Goal: Information Seeking & Learning: Learn about a topic

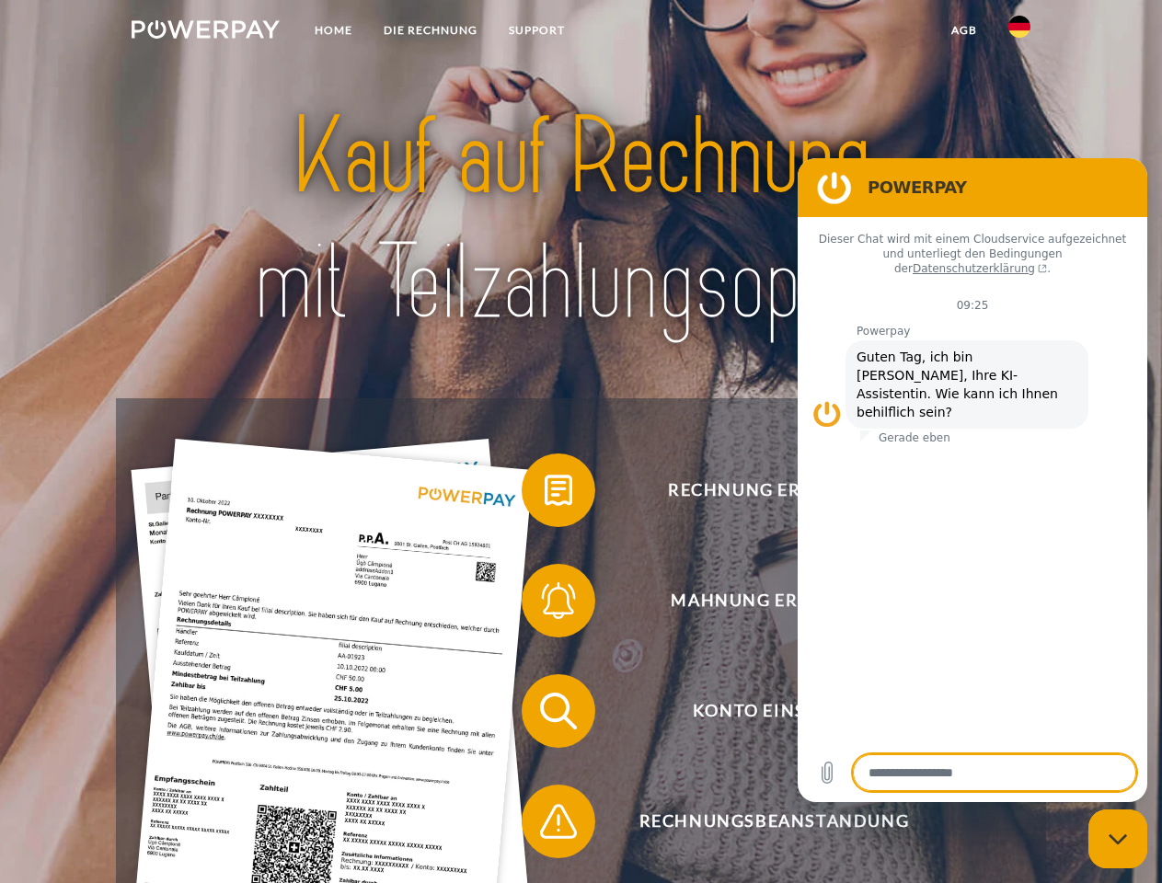
click at [205, 32] on img at bounding box center [206, 29] width 148 height 18
click at [1019, 32] on img at bounding box center [1019, 27] width 22 height 22
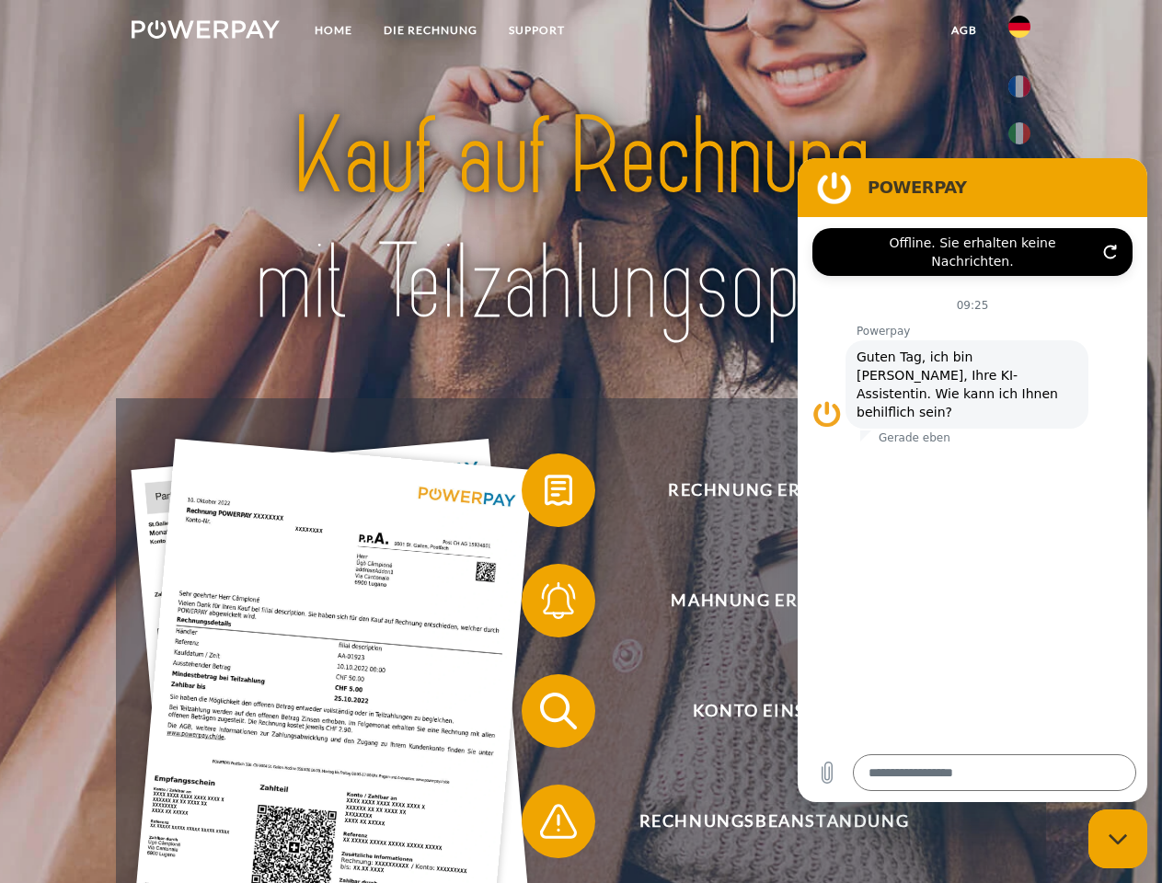
click at [963, 30] on link "agb" at bounding box center [964, 30] width 57 height 33
click at [545, 494] on span at bounding box center [531, 490] width 92 height 92
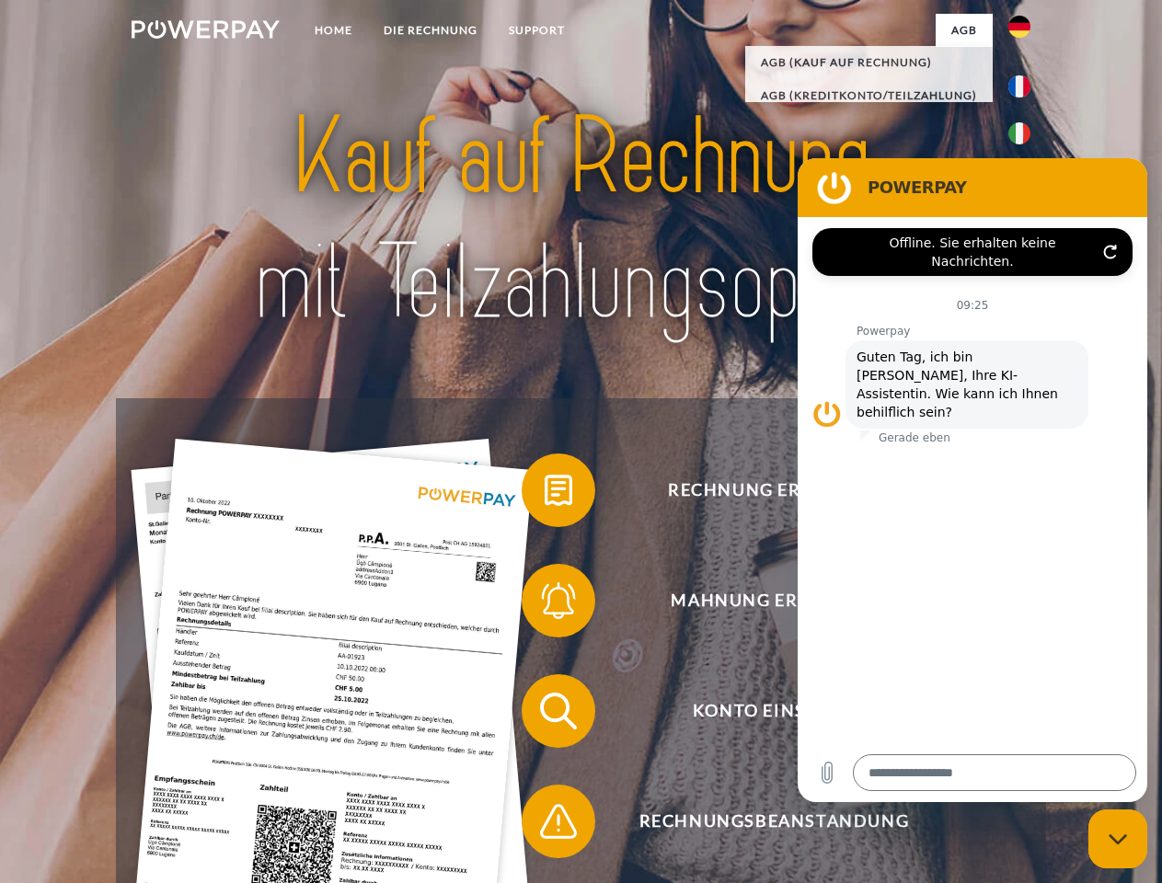
click at [545, 604] on span at bounding box center [531, 601] width 92 height 92
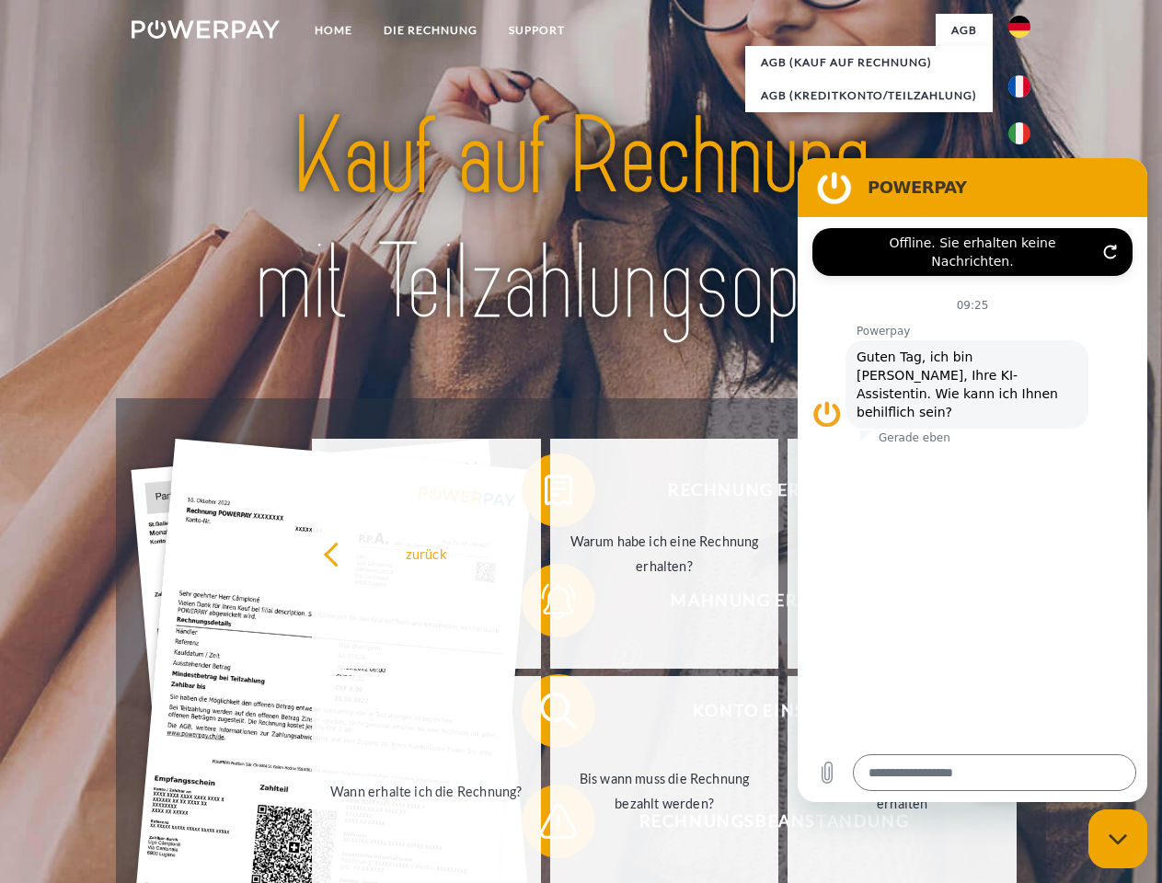
click at [550, 715] on link "Bis wann muss die Rechnung bezahlt werden?" at bounding box center [664, 791] width 229 height 230
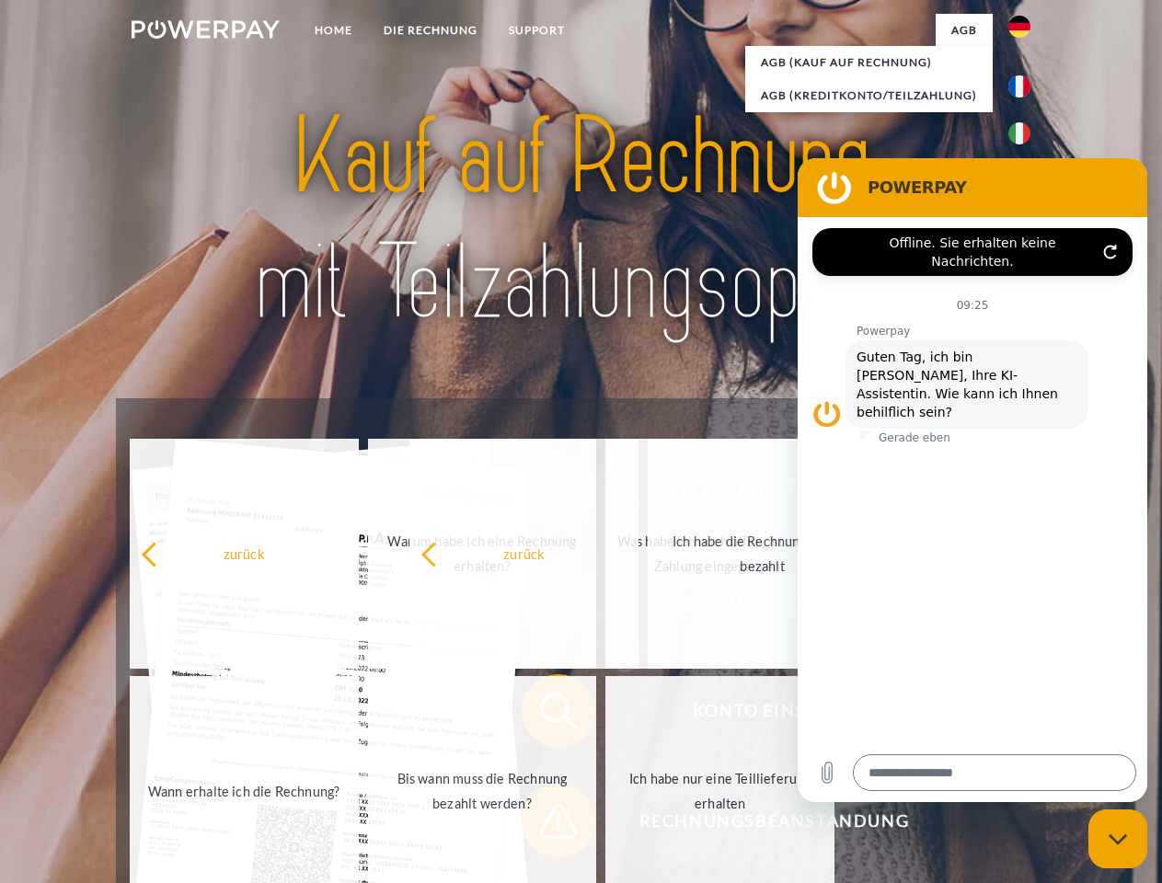
click at [545, 825] on span at bounding box center [531, 821] width 92 height 92
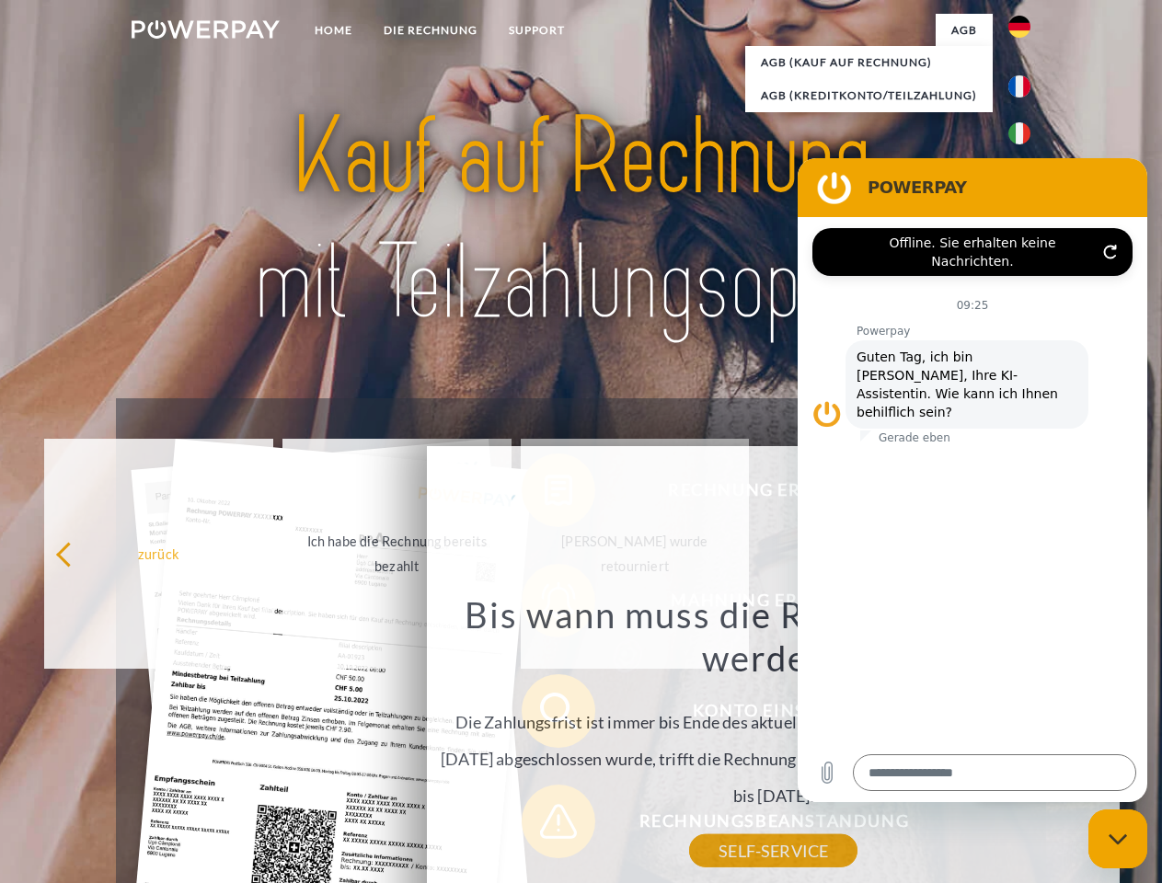
click at [1118, 839] on icon "Messaging-Fenster schließen" at bounding box center [1117, 839] width 19 height 12
type textarea "*"
